Goal: Task Accomplishment & Management: Use online tool/utility

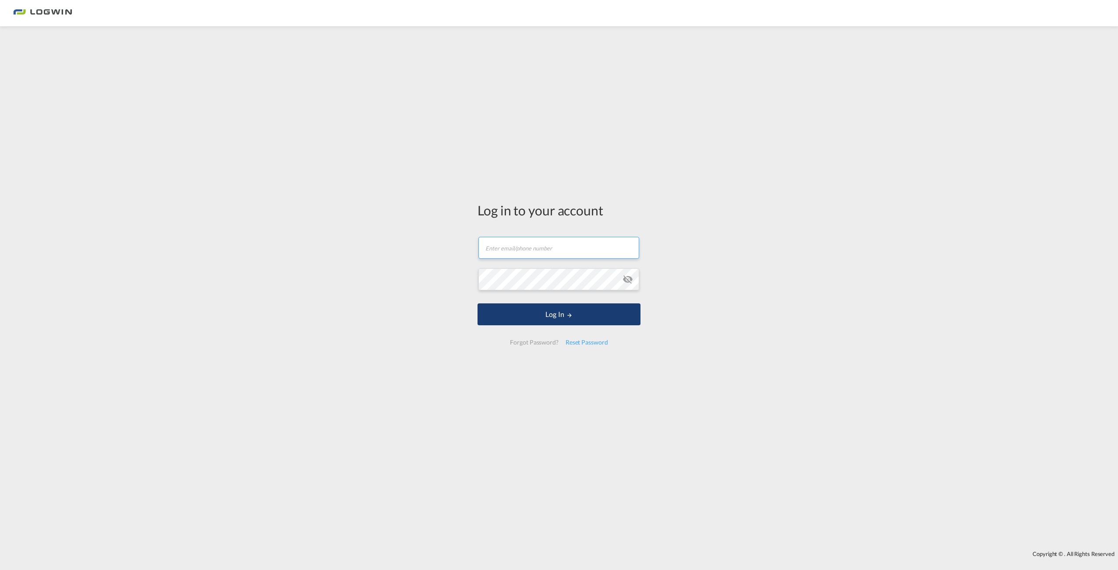
type input "[PERSON_NAME][EMAIL_ADDRESS][PERSON_NAME][DOMAIN_NAME]"
click at [539, 309] on button "Log In" at bounding box center [558, 315] width 163 height 22
